Goal: Find specific page/section: Find specific page/section

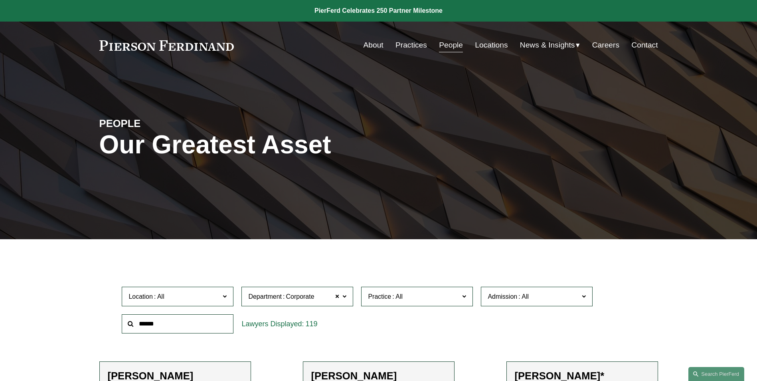
click at [405, 42] on link "Practices" at bounding box center [412, 45] width 32 height 15
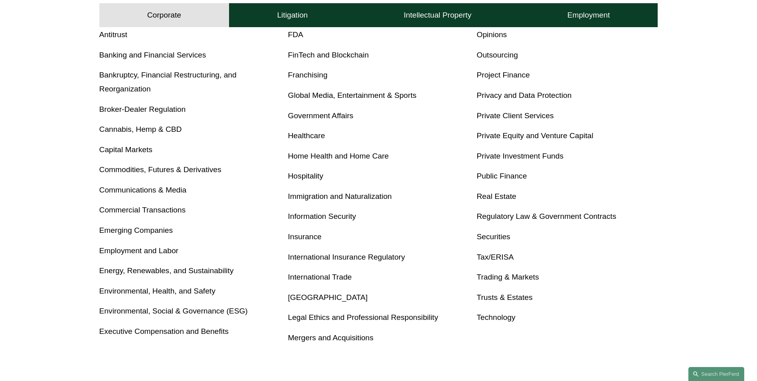
scroll to position [439, 0]
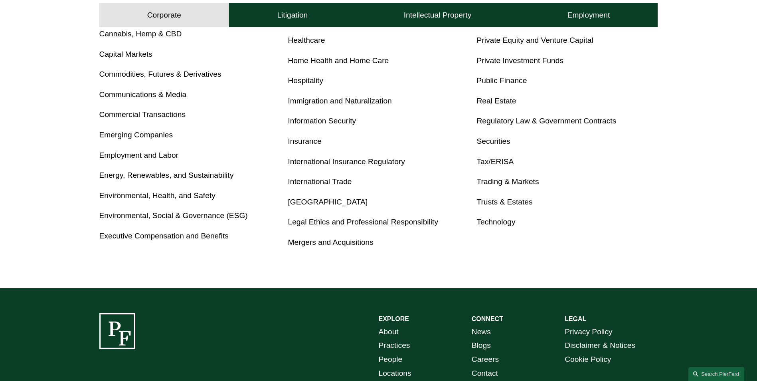
click at [511, 201] on link "Trusts & Estates" at bounding box center [505, 202] width 56 height 8
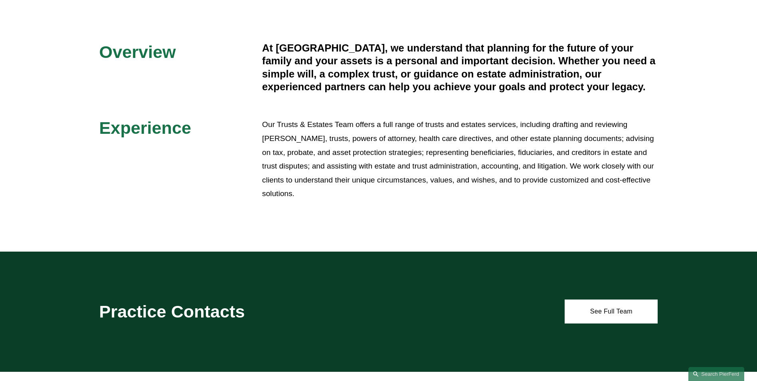
scroll to position [359, 0]
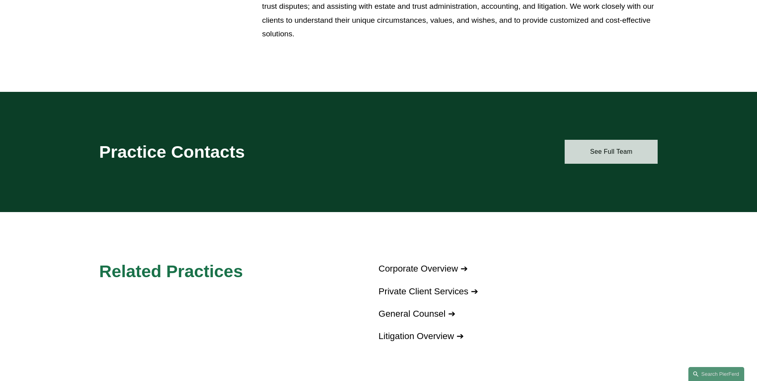
click at [641, 154] on link "See Full Team" at bounding box center [611, 152] width 93 height 24
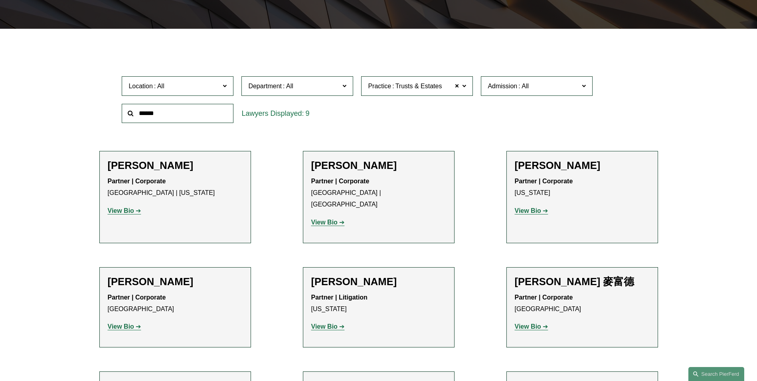
scroll to position [319, 0]
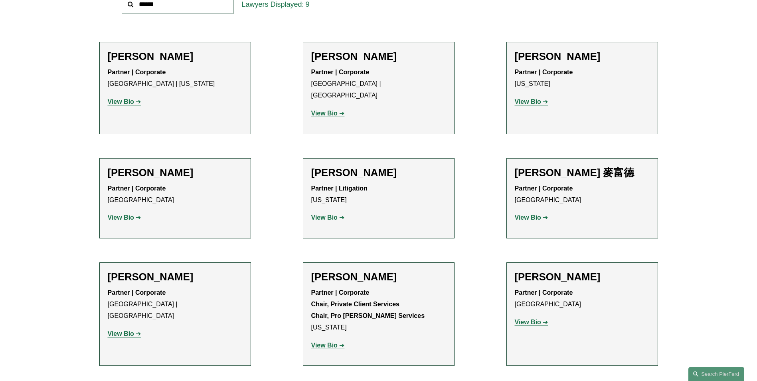
click at [130, 330] on strong "View Bio" at bounding box center [121, 333] width 26 height 7
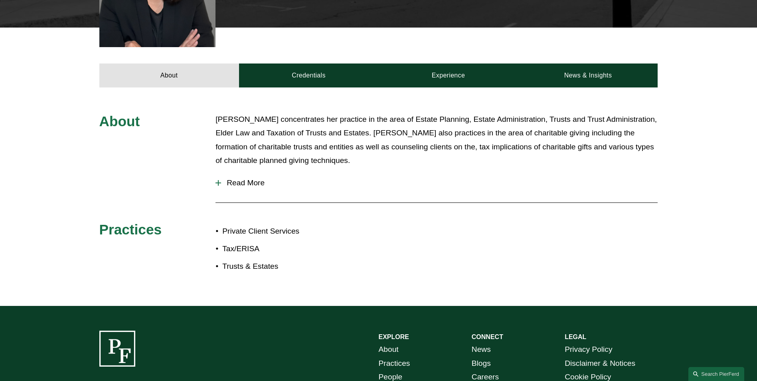
scroll to position [319, 0]
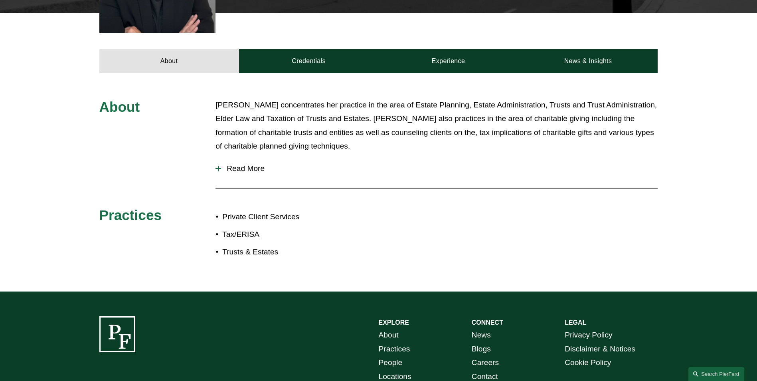
click at [247, 164] on span "Read More" at bounding box center [439, 168] width 437 height 9
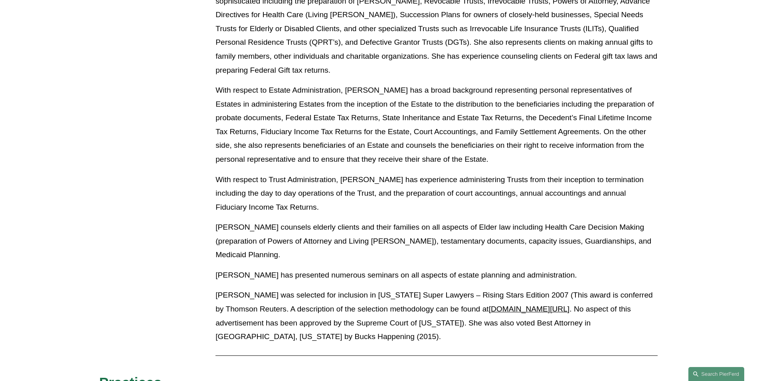
scroll to position [519, 0]
